Goal: Task Accomplishment & Management: Complete application form

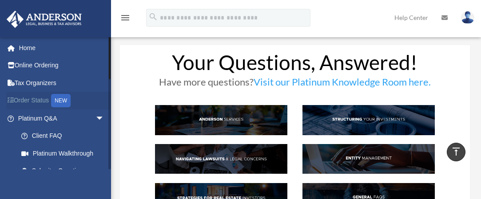
scroll to position [584, 0]
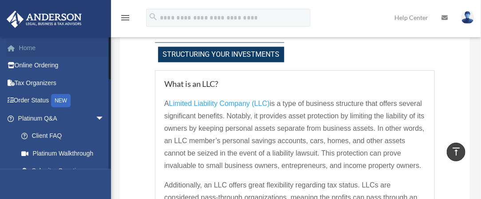
click at [30, 51] on link "Home" at bounding box center [62, 48] width 112 height 18
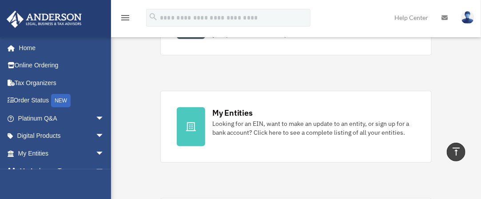
scroll to position [237, 0]
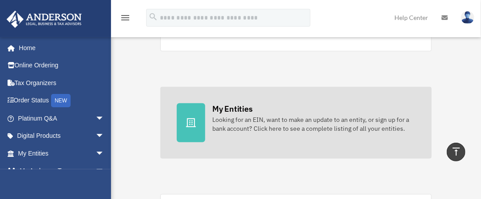
click at [188, 124] on icon at bounding box center [191, 123] width 11 height 11
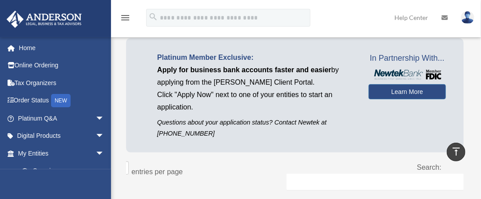
scroll to position [36, 0]
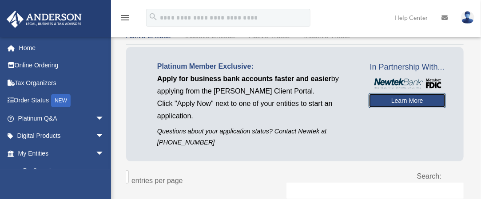
click at [419, 105] on link "Learn More" at bounding box center [407, 100] width 77 height 15
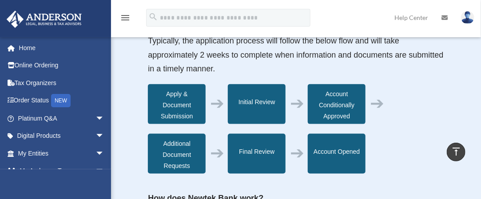
scroll to position [308, 0]
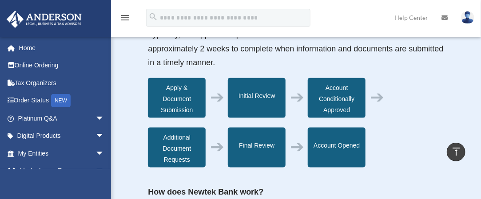
click at [179, 102] on div "Apply & Document Submission" at bounding box center [177, 98] width 58 height 40
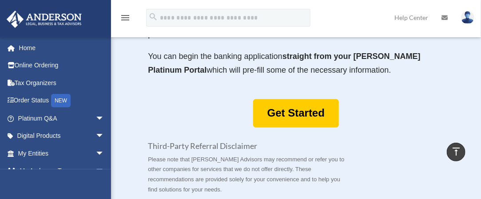
scroll to position [533, 0]
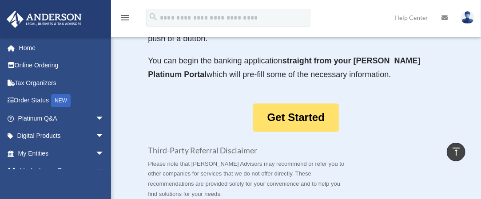
click at [306, 110] on link "Get Started" at bounding box center [296, 118] width 86 height 29
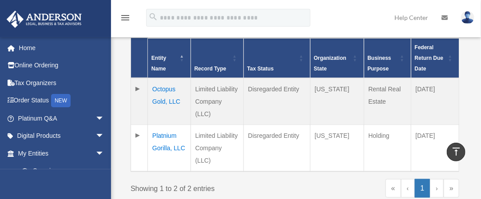
scroll to position [231, 0]
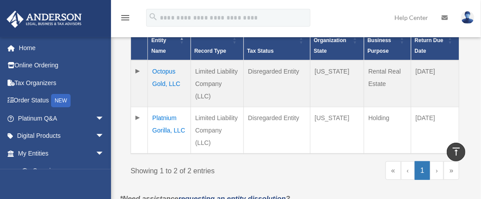
click at [439, 73] on td "[DATE]" at bounding box center [435, 83] width 48 height 47
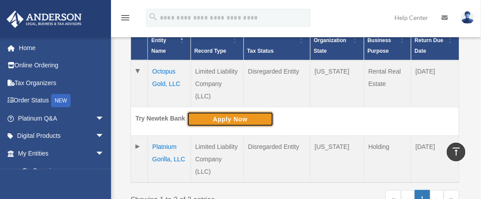
click at [238, 112] on button "Apply Now" at bounding box center [230, 119] width 87 height 15
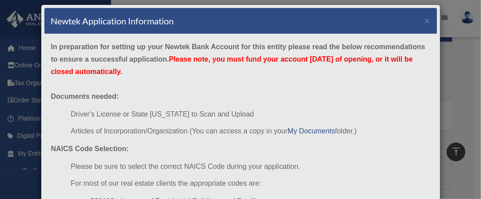
scroll to position [0, 0]
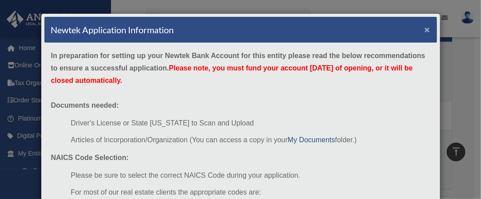
click at [425, 29] on button "×" at bounding box center [428, 29] width 6 height 9
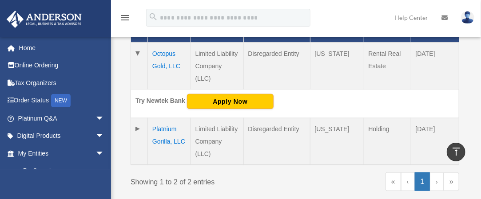
click at [138, 118] on td at bounding box center [139, 141] width 17 height 47
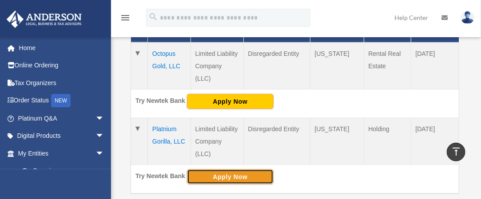
click at [215, 170] on button "Apply Now" at bounding box center [230, 177] width 87 height 15
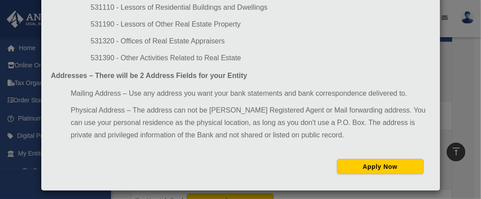
scroll to position [207, 0]
